Goal: Task Accomplishment & Management: Manage account settings

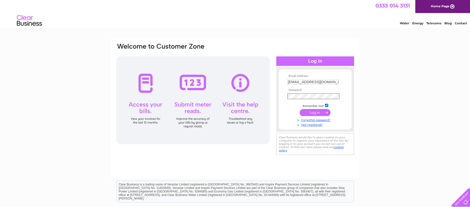
click at [320, 112] on input "submit" at bounding box center [315, 112] width 31 height 7
click at [315, 111] on input "submit" at bounding box center [315, 112] width 31 height 7
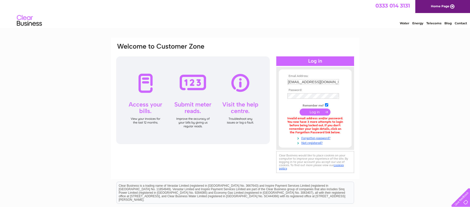
click at [308, 113] on input "submit" at bounding box center [315, 112] width 31 height 7
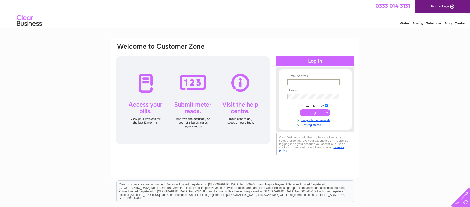
click at [324, 82] on input "text" at bounding box center [313, 82] width 52 height 6
type input "[EMAIL_ADDRESS][DOMAIN_NAME]"
click at [314, 110] on input "submit" at bounding box center [315, 112] width 31 height 7
click at [310, 82] on input "text" at bounding box center [313, 82] width 52 height 6
type input "[EMAIL_ADDRESS][DOMAIN_NAME]"
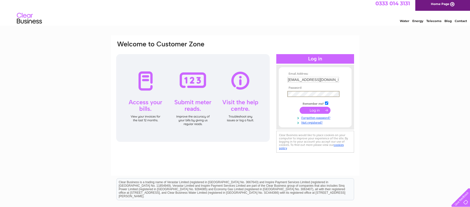
scroll to position [2, 0]
click at [317, 110] on input "submit" at bounding box center [315, 110] width 31 height 7
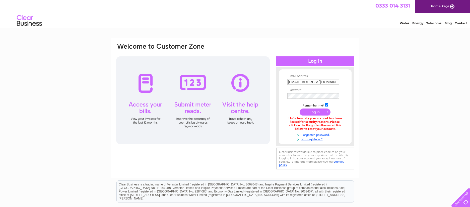
click at [321, 135] on link "Forgotten password?" at bounding box center [315, 134] width 57 height 5
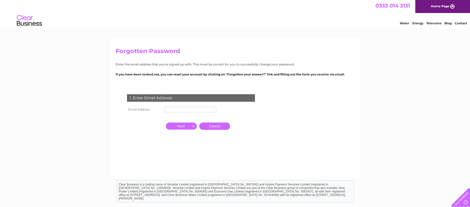
click at [184, 108] on input "text" at bounding box center [191, 110] width 52 height 6
type input "[EMAIL_ADDRESS][DOMAIN_NAME]"
click at [190, 128] on input "button" at bounding box center [181, 126] width 31 height 7
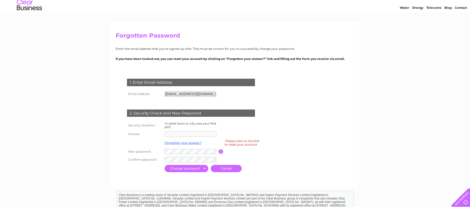
scroll to position [7, 0]
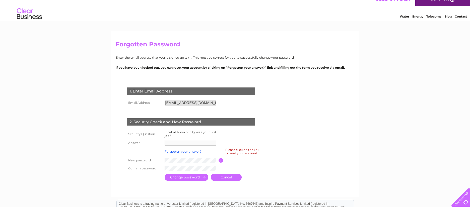
click at [185, 123] on div "2. Security Check and New Password" at bounding box center [191, 123] width 128 height 8
click at [164, 95] on div "1. Enter Email Address" at bounding box center [191, 92] width 128 height 8
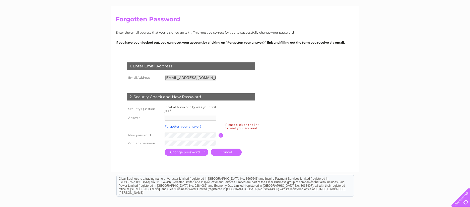
click at [221, 135] on input "button" at bounding box center [221, 135] width 5 height 5
click at [288, 128] on form "1. Enter Email Address Email Address info@allotmentstore.com Cancel" at bounding box center [235, 109] width 239 height 115
click at [153, 110] on th "Security Question" at bounding box center [145, 109] width 38 height 10
drag, startPoint x: 200, startPoint y: 96, endPoint x: 205, endPoint y: 97, distance: 5.8
click at [200, 96] on div "2. Security Check and New Password" at bounding box center [191, 97] width 128 height 8
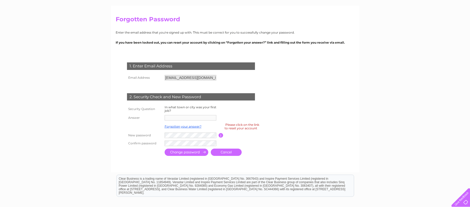
click at [206, 97] on div "2. Security Check and New Password" at bounding box center [191, 97] width 128 height 8
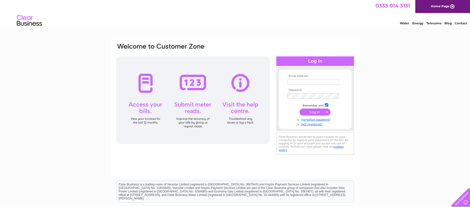
click at [319, 81] on input "text" at bounding box center [313, 82] width 52 height 6
type input "[EMAIL_ADDRESS][DOMAIN_NAME]"
click at [314, 121] on link "Forgotten password?" at bounding box center [315, 119] width 57 height 5
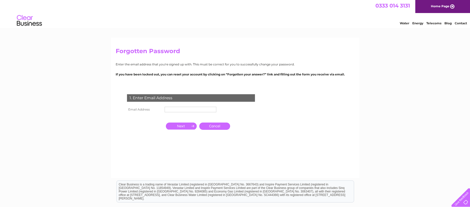
click at [189, 109] on input "text" at bounding box center [191, 110] width 52 height 6
type input "[EMAIL_ADDRESS][DOMAIN_NAME]"
click at [181, 128] on input "button" at bounding box center [181, 126] width 31 height 7
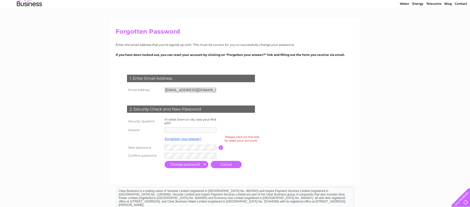
click at [192, 109] on div "2. Security Check and New Password" at bounding box center [191, 110] width 128 height 8
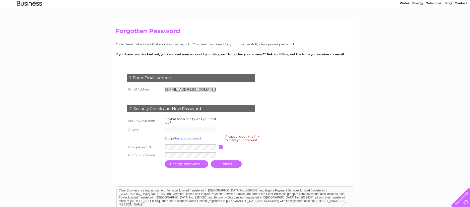
click at [223, 110] on div "2. Security Check and New Password" at bounding box center [191, 109] width 128 height 8
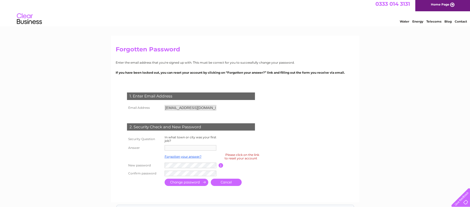
scroll to position [0, 0]
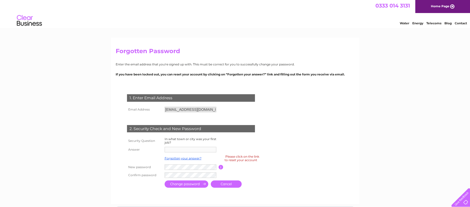
click at [242, 159] on div "Please click on the link to reset your account" at bounding box center [242, 158] width 35 height 9
click at [256, 158] on div "Please click on the link to reset your account" at bounding box center [242, 158] width 35 height 9
drag, startPoint x: 261, startPoint y: 158, endPoint x: 289, endPoint y: 156, distance: 28.2
click at [277, 157] on form "1. Enter Email Address Email Address info@allotmentstore.com Cancel" at bounding box center [235, 141] width 239 height 115
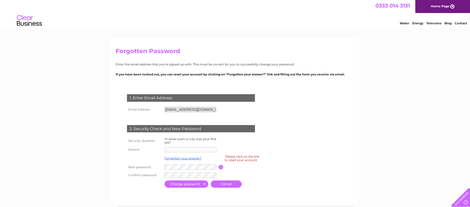
click at [290, 156] on form "1. Enter Email Address Email Address info@allotmentstore.com Cancel" at bounding box center [235, 141] width 239 height 115
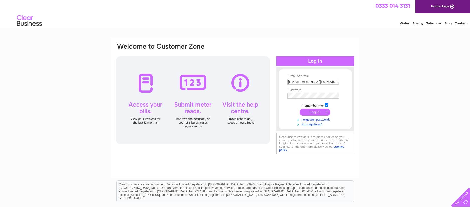
click at [309, 121] on link "Forgotten password?" at bounding box center [315, 119] width 57 height 5
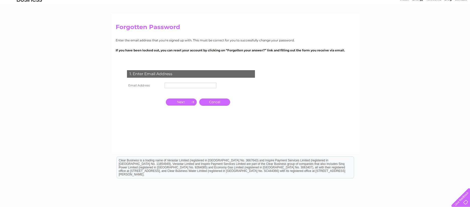
scroll to position [23, 0]
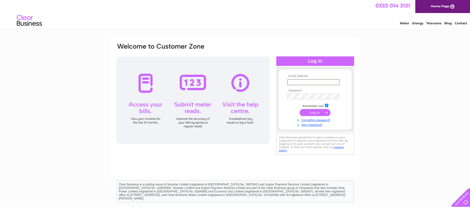
click at [307, 82] on input "text" at bounding box center [313, 82] width 52 height 6
type input "[EMAIL_ADDRESS][DOMAIN_NAME]"
click at [321, 111] on input "submit" at bounding box center [315, 112] width 31 height 7
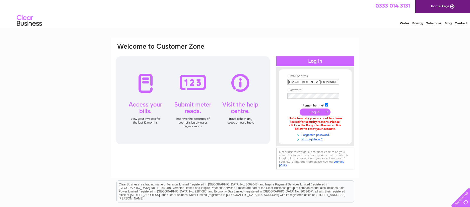
click at [312, 135] on link "Forgotten password?" at bounding box center [315, 134] width 57 height 5
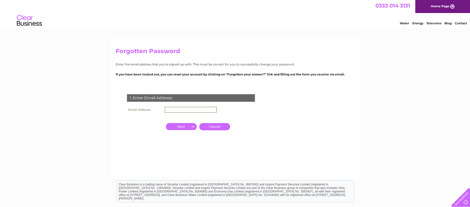
click at [210, 110] on input "text" at bounding box center [191, 110] width 52 height 6
type input "[EMAIL_ADDRESS][DOMAIN_NAME]"
click at [183, 128] on input "button" at bounding box center [181, 126] width 31 height 7
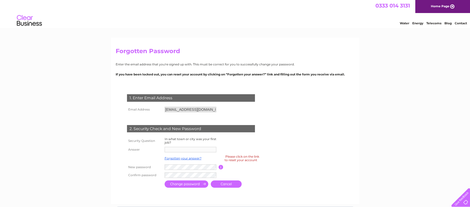
click at [181, 139] on label "In what town or city was your first job?" at bounding box center [191, 140] width 52 height 7
click at [146, 142] on th "Security Question" at bounding box center [145, 141] width 38 height 10
click at [180, 141] on td "In what town or city was your first job?" at bounding box center [190, 141] width 55 height 10
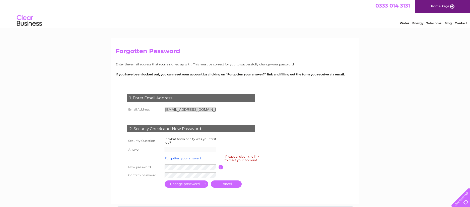
click at [185, 138] on label "In what town or city was your first job?" at bounding box center [191, 140] width 52 height 7
click at [204, 139] on label "In what town or city was your first job?" at bounding box center [191, 140] width 52 height 7
